Goal: Task Accomplishment & Management: Use online tool/utility

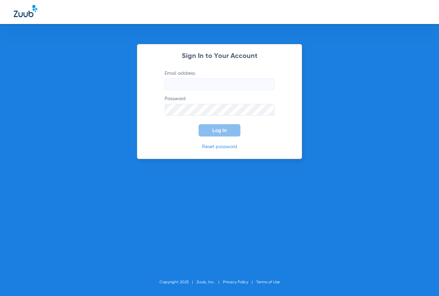
type input "[EMAIL_ADDRESS][DOMAIN_NAME]"
click at [224, 127] on button "Log In" at bounding box center [220, 130] width 42 height 12
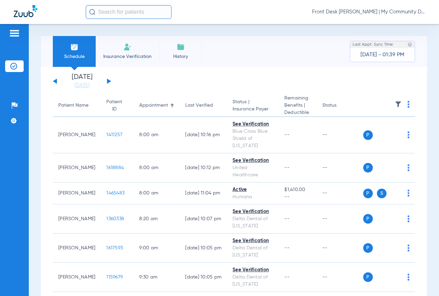
click at [109, 81] on button at bounding box center [109, 81] width 4 height 5
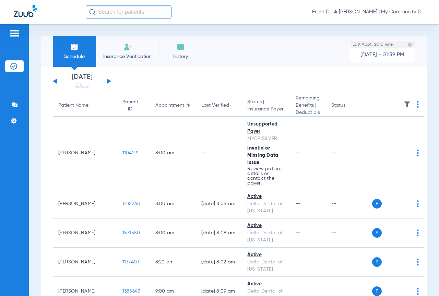
click at [109, 81] on button at bounding box center [109, 81] width 4 height 5
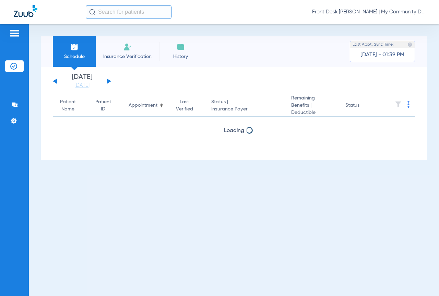
click at [109, 81] on button at bounding box center [109, 81] width 4 height 5
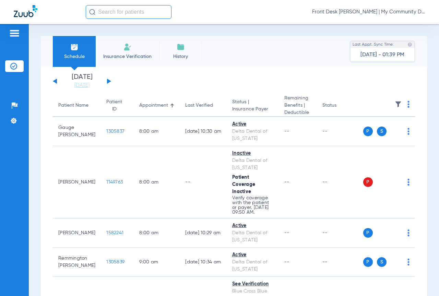
click at [108, 81] on button at bounding box center [109, 81] width 4 height 5
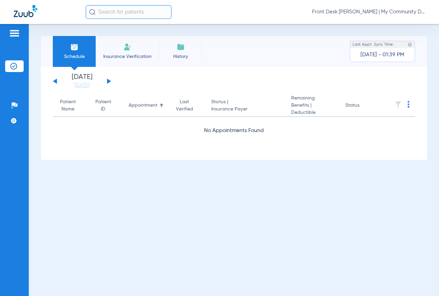
click at [108, 81] on button at bounding box center [109, 81] width 4 height 5
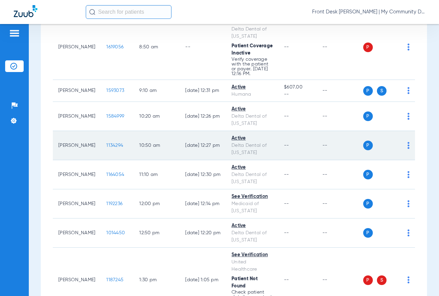
scroll to position [103, 0]
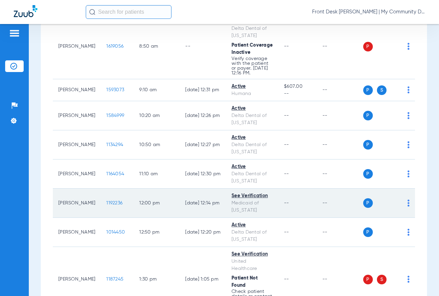
click at [101, 206] on td "1192236" at bounding box center [117, 203] width 33 height 29
click at [106, 201] on span "1192236" at bounding box center [114, 203] width 16 height 5
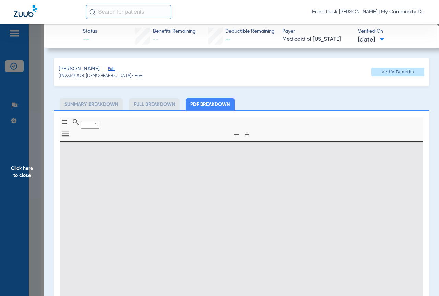
type input "0"
select select "page-width"
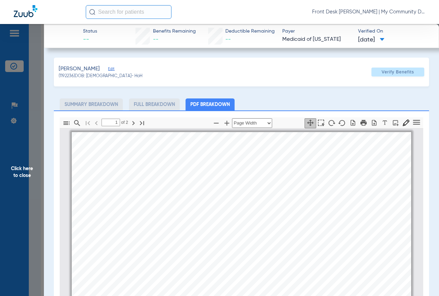
scroll to position [3, 0]
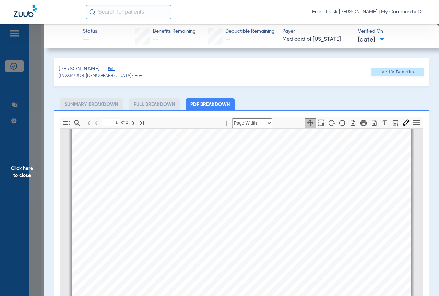
type input "2"
drag, startPoint x: 30, startPoint y: 172, endPoint x: 253, endPoint y: 152, distance: 224.4
click at [30, 172] on span "Click here to close" at bounding box center [22, 172] width 44 height 296
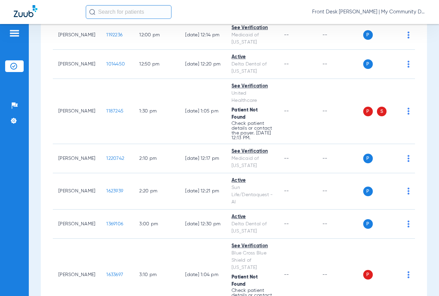
scroll to position [331, 0]
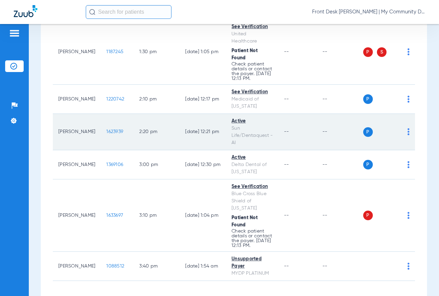
click at [106, 129] on span "1623939" at bounding box center [114, 131] width 17 height 5
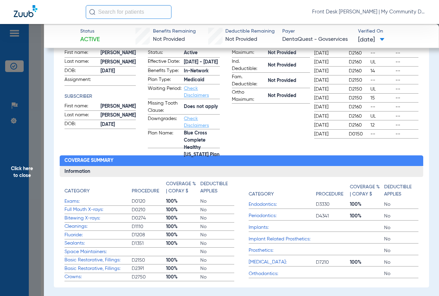
scroll to position [0, 0]
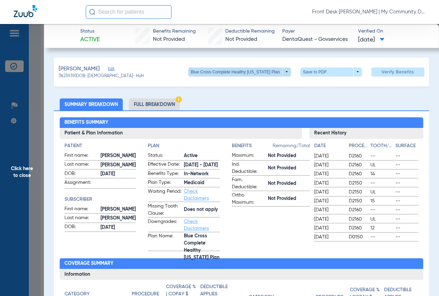
click at [285, 72] on span at bounding box center [239, 72] width 103 height 9
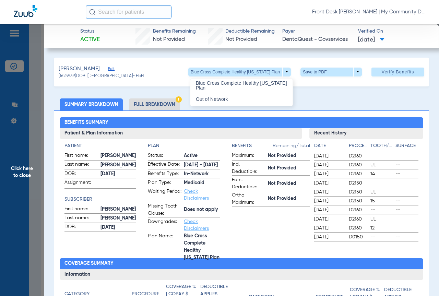
click at [24, 172] on div at bounding box center [219, 148] width 439 height 296
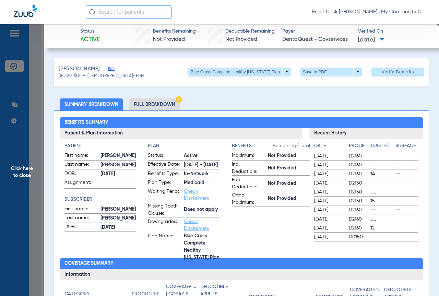
click at [20, 175] on span "Click here to close" at bounding box center [22, 172] width 44 height 296
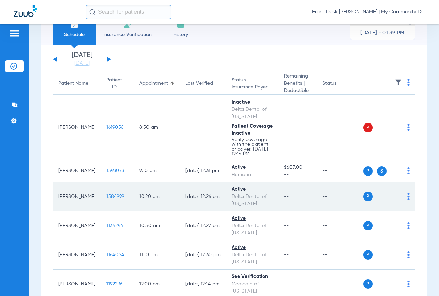
scroll to position [34, 0]
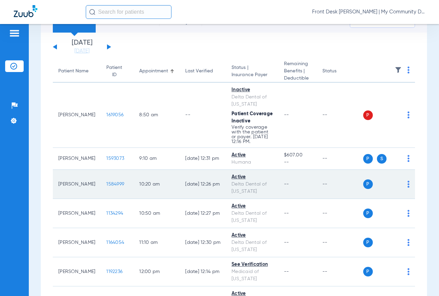
click at [106, 183] on span "1584999" at bounding box center [115, 184] width 18 height 5
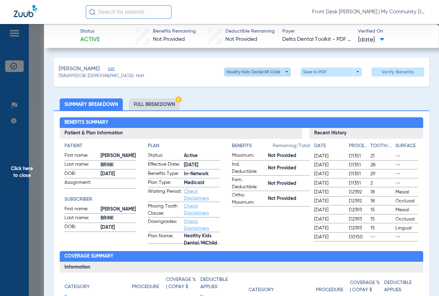
click at [283, 70] on span at bounding box center [257, 72] width 67 height 9
click at [21, 176] on div at bounding box center [219, 148] width 439 height 296
click at [23, 172] on span "Click here to close" at bounding box center [22, 172] width 44 height 296
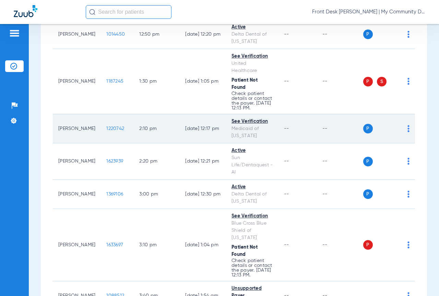
scroll to position [262, 0]
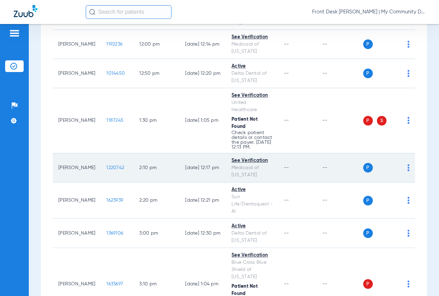
click at [106, 165] on span "1220742" at bounding box center [115, 167] width 18 height 5
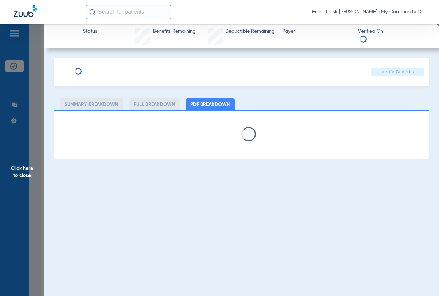
select select "page-width"
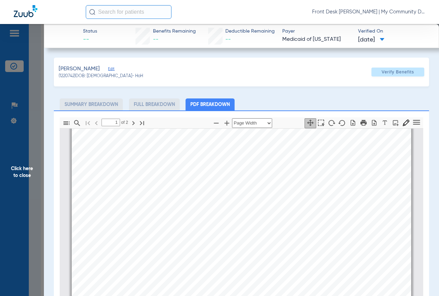
type input "2"
drag, startPoint x: 20, startPoint y: 171, endPoint x: 32, endPoint y: 171, distance: 11.7
click at [20, 171] on span "Click here to close" at bounding box center [22, 172] width 44 height 296
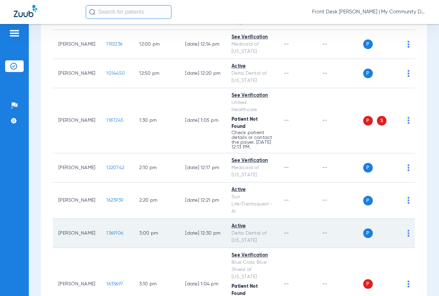
click at [106, 231] on span "1369106" at bounding box center [114, 233] width 17 height 5
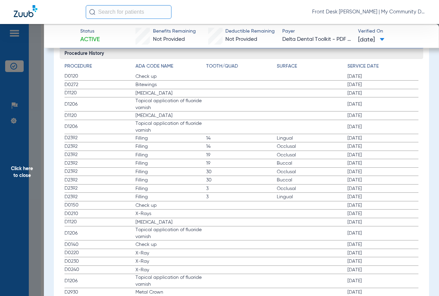
scroll to position [755, 0]
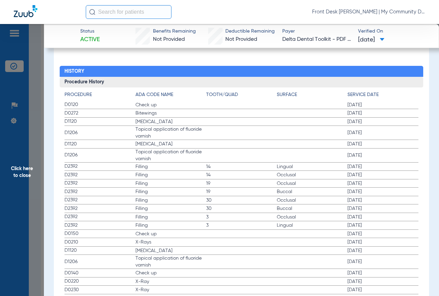
click at [23, 171] on span "Click here to close" at bounding box center [22, 172] width 44 height 296
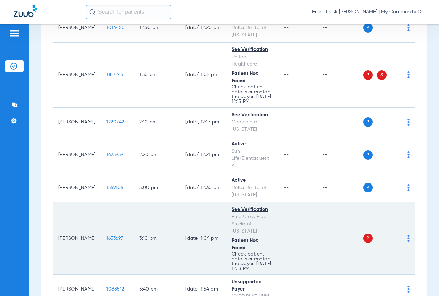
scroll to position [331, 0]
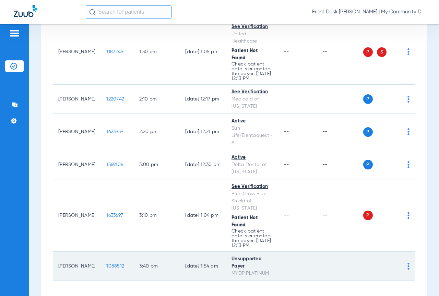
click at [106, 264] on span "1088512" at bounding box center [115, 266] width 18 height 5
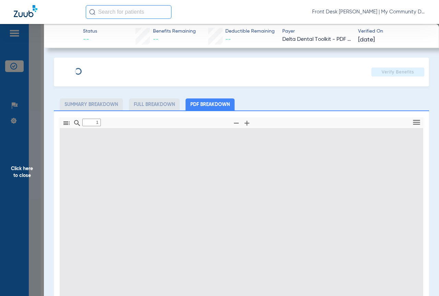
type input "0"
select select "page-width"
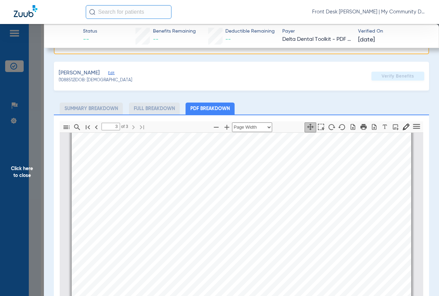
scroll to position [206, 0]
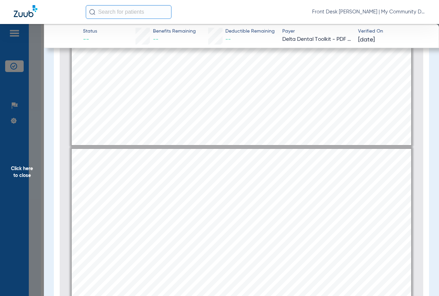
type input "1"
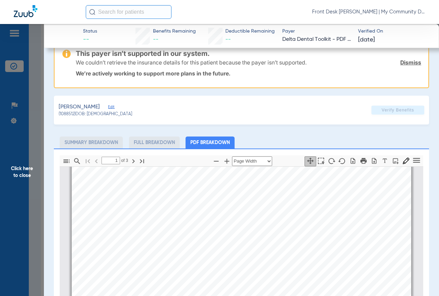
scroll to position [0, 0]
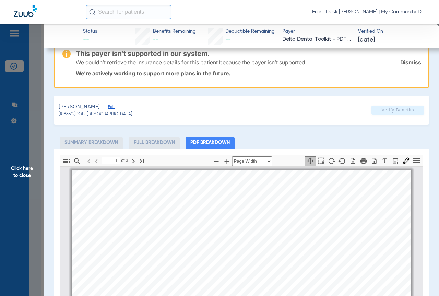
click at [21, 170] on span "Click here to close" at bounding box center [22, 172] width 44 height 296
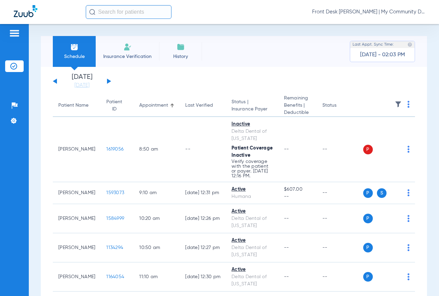
click at [54, 81] on div "Saturday 06-07-2025 Sunday 06-08-2025 Monday 06-09-2025 Tuesday 06-10-2025 Wedn…" at bounding box center [82, 81] width 58 height 15
click at [54, 80] on div "Saturday 06-07-2025 Sunday 06-08-2025 Monday 06-09-2025 Tuesday 06-10-2025 Wedn…" at bounding box center [82, 81] width 58 height 15
click at [55, 80] on div "Saturday 06-07-2025 Sunday 06-08-2025 Monday 06-09-2025 Tuesday 06-10-2025 Wedn…" at bounding box center [82, 81] width 58 height 15
click at [55, 81] on button at bounding box center [55, 81] width 4 height 5
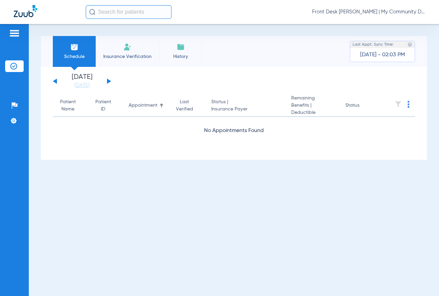
click at [55, 81] on button at bounding box center [55, 81] width 4 height 5
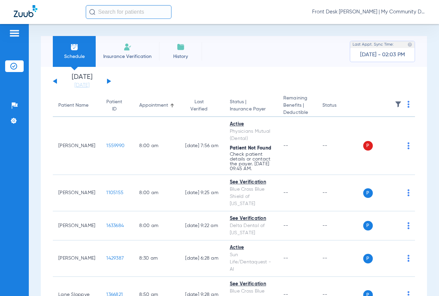
click at [55, 81] on button at bounding box center [55, 81] width 4 height 5
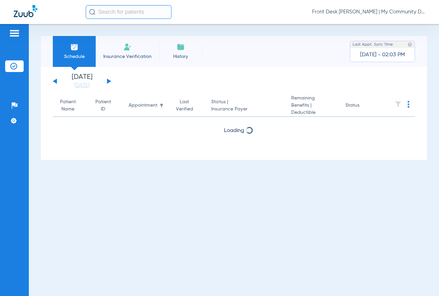
click at [55, 81] on button at bounding box center [55, 81] width 4 height 5
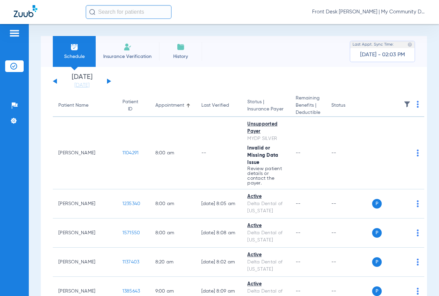
click at [108, 82] on button at bounding box center [109, 81] width 4 height 5
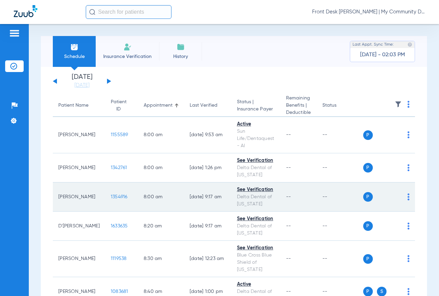
click at [111, 197] on span "1354916" at bounding box center [119, 197] width 17 height 5
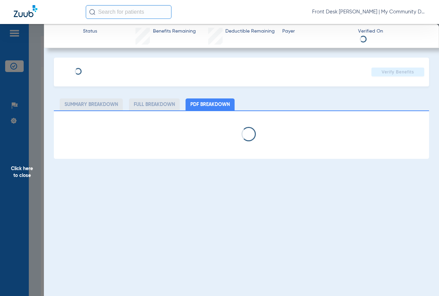
select select "page-width"
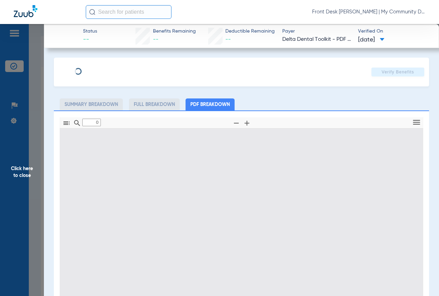
type input "1"
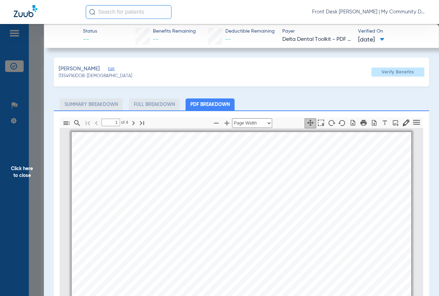
scroll to position [3, 0]
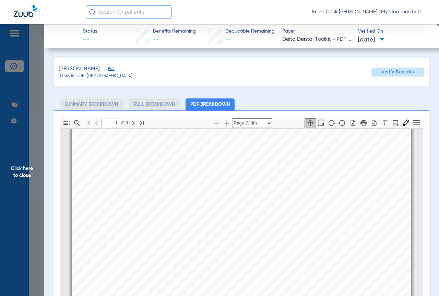
click at [24, 173] on span "Click here to close" at bounding box center [22, 172] width 44 height 296
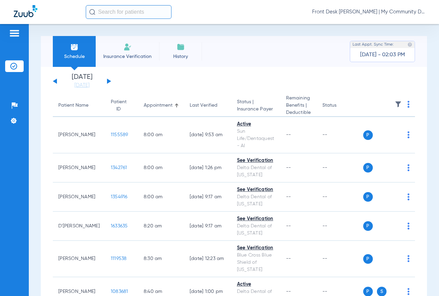
click at [408, 102] on img at bounding box center [409, 104] width 2 height 7
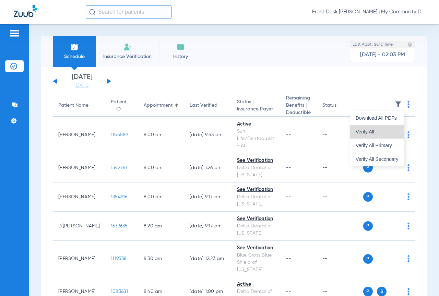
click at [369, 131] on span "Verify All" at bounding box center [377, 131] width 43 height 5
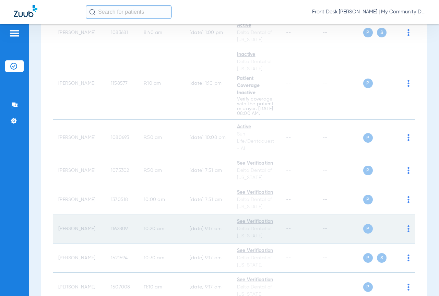
scroll to position [309, 0]
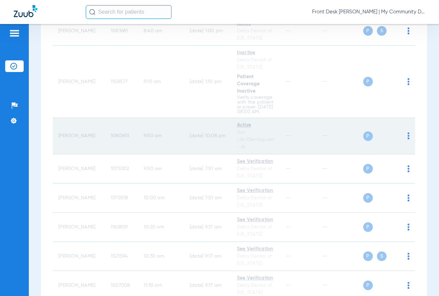
click at [144, 148] on td "9:50 AM" at bounding box center [161, 136] width 46 height 36
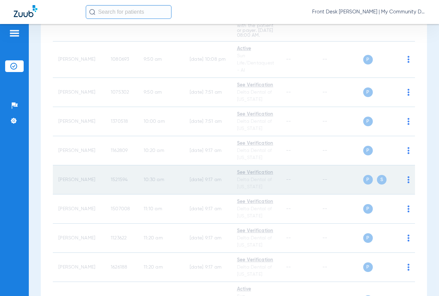
scroll to position [378, 0]
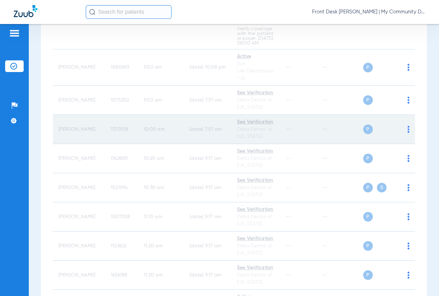
click at [111, 132] on span "1370518" at bounding box center [120, 129] width 18 height 5
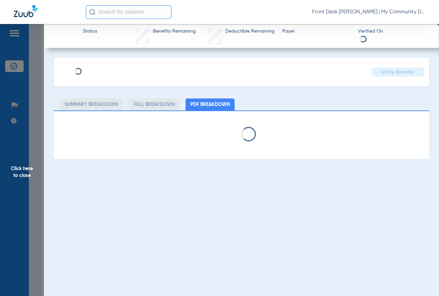
select select "page-width"
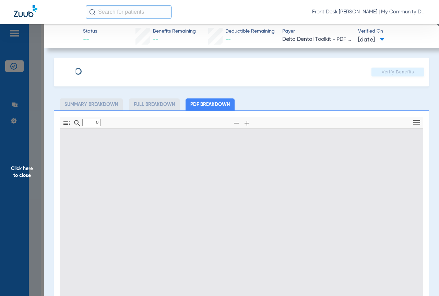
type input "1"
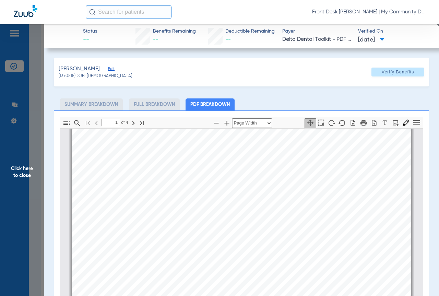
scroll to position [0, 0]
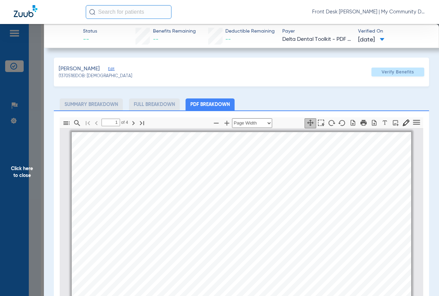
drag, startPoint x: 17, startPoint y: 171, endPoint x: 375, endPoint y: 77, distance: 370.2
click at [17, 171] on span "Click here to close" at bounding box center [22, 172] width 44 height 296
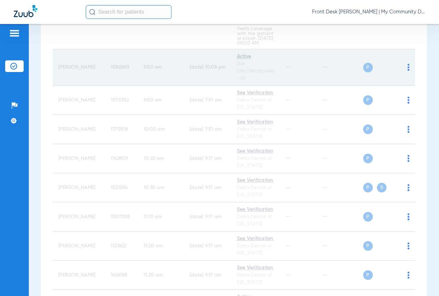
scroll to position [206, 0]
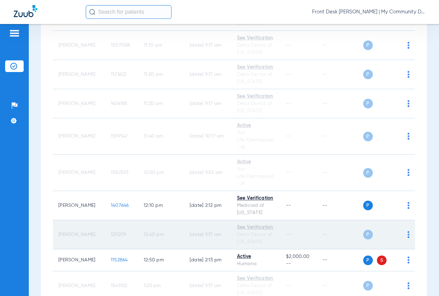
scroll to position [515, 0]
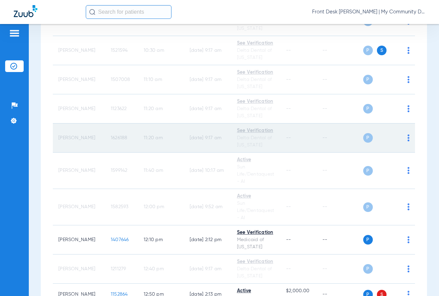
click at [111, 140] on span "1626188" at bounding box center [119, 138] width 17 height 5
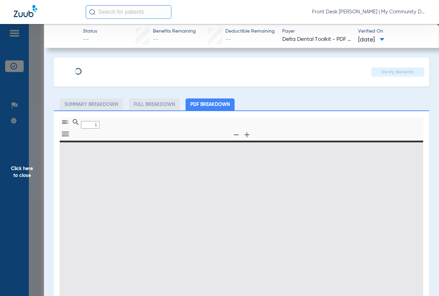
type input "0"
select select "page-width"
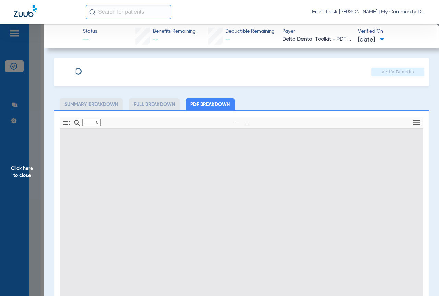
type input "1"
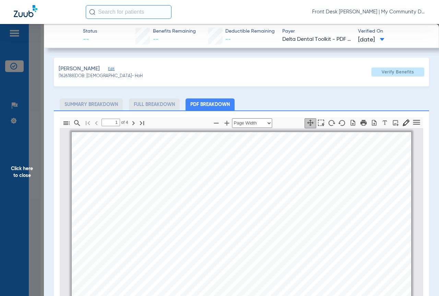
click at [25, 172] on span "Click here to close" at bounding box center [22, 172] width 44 height 296
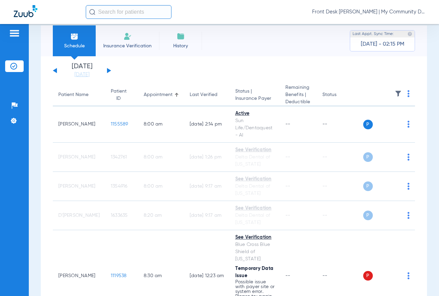
scroll to position [0, 0]
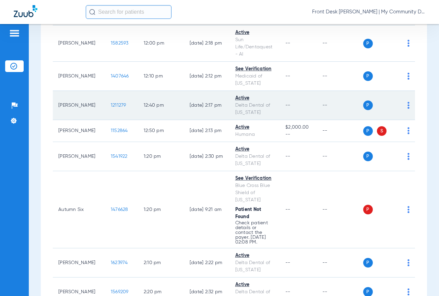
scroll to position [652, 0]
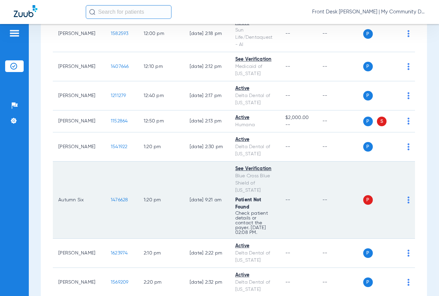
click at [111, 201] on span "1476628" at bounding box center [120, 200] width 18 height 5
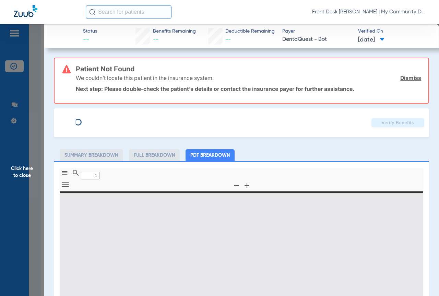
type input "0"
select select "page-width"
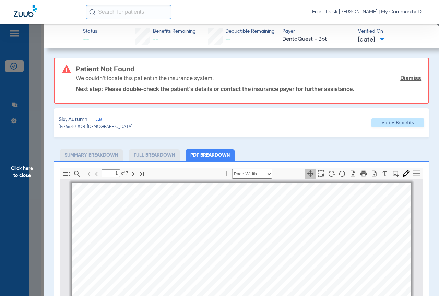
scroll to position [3, 0]
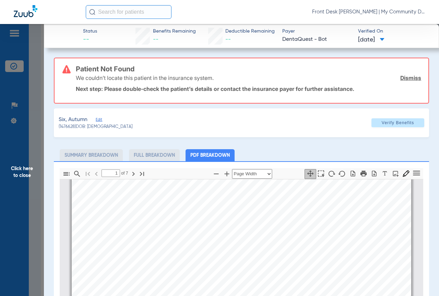
type input "2"
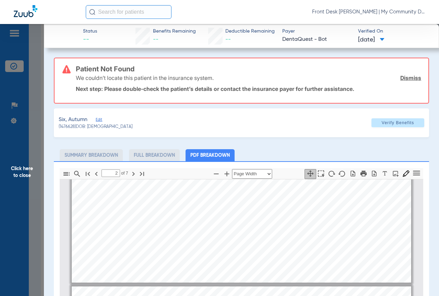
click at [21, 169] on span "Click here to close" at bounding box center [22, 172] width 44 height 296
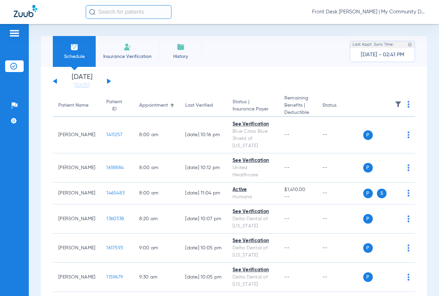
click at [108, 81] on button at bounding box center [109, 81] width 4 height 5
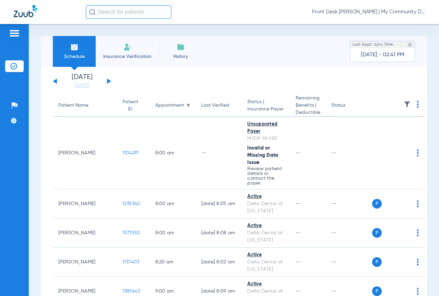
click at [108, 81] on button at bounding box center [109, 81] width 4 height 5
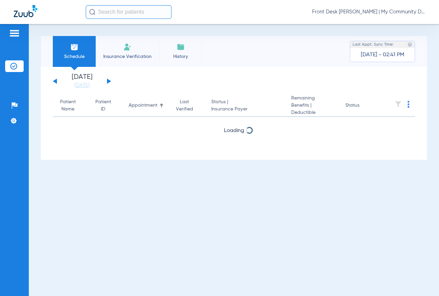
click at [108, 81] on button at bounding box center [109, 81] width 4 height 5
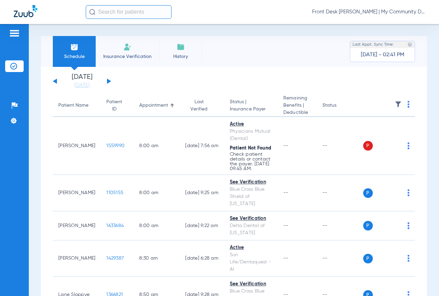
click at [108, 81] on button at bounding box center [109, 81] width 4 height 5
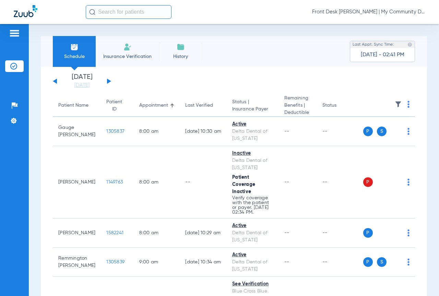
click at [108, 81] on button at bounding box center [109, 81] width 4 height 5
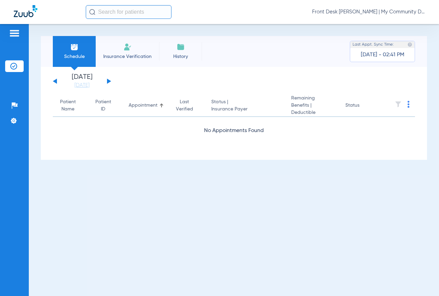
click at [108, 81] on button at bounding box center [109, 81] width 4 height 5
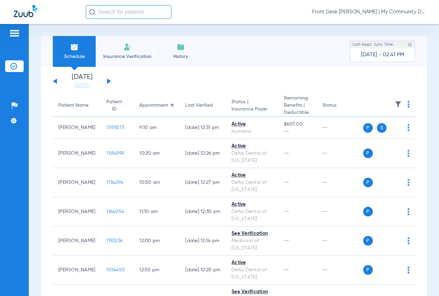
click at [55, 80] on button at bounding box center [55, 81] width 4 height 5
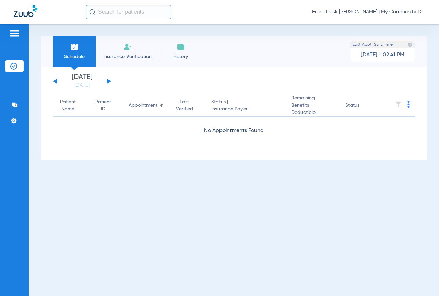
click at [55, 80] on button at bounding box center [55, 81] width 4 height 5
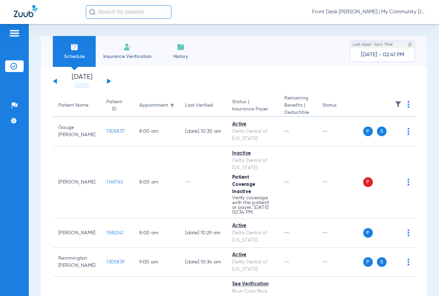
click at [55, 80] on button at bounding box center [55, 81] width 4 height 5
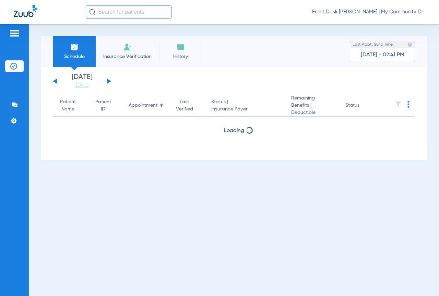
click at [55, 80] on button at bounding box center [55, 81] width 4 height 5
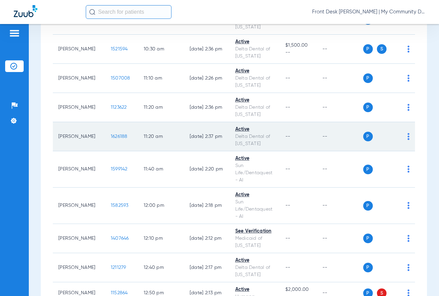
scroll to position [481, 0]
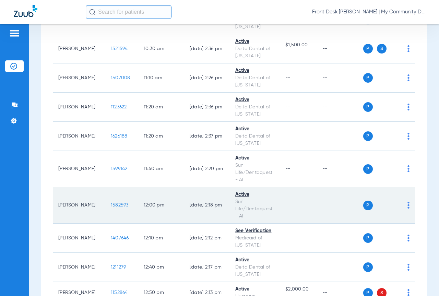
click at [111, 203] on span "1582593" at bounding box center [120, 205] width 18 height 5
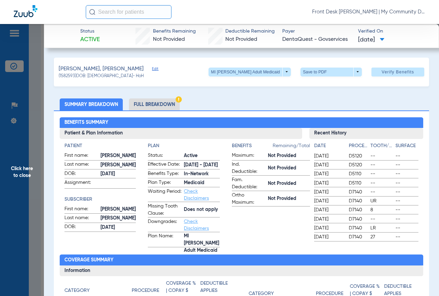
drag, startPoint x: 21, startPoint y: 172, endPoint x: 212, endPoint y: 188, distance: 192.2
click at [24, 170] on span "Click here to close" at bounding box center [22, 172] width 44 height 296
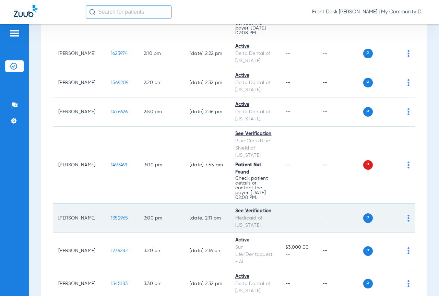
scroll to position [847, 0]
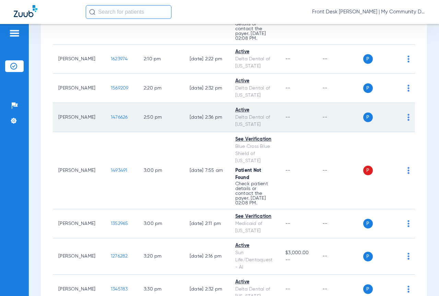
click at [111, 117] on span "1476626" at bounding box center [119, 117] width 17 height 5
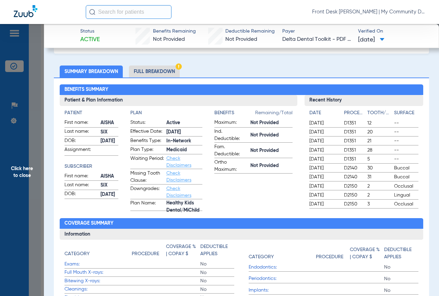
scroll to position [0, 0]
